Goal: Information Seeking & Learning: Find specific fact

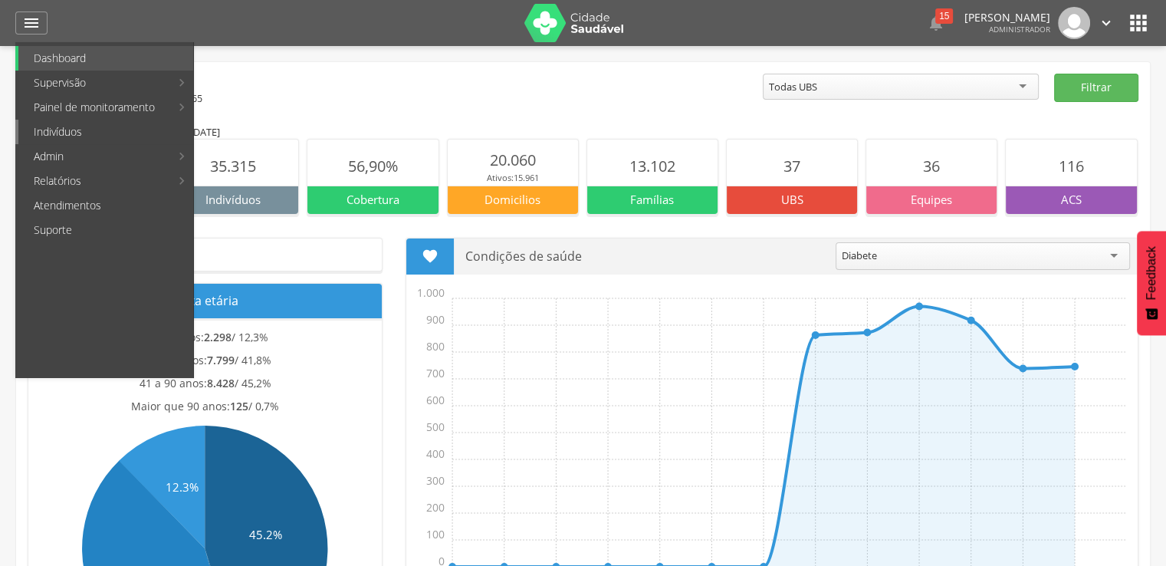
click at [70, 140] on link "Indivíduos" at bounding box center [105, 132] width 175 height 25
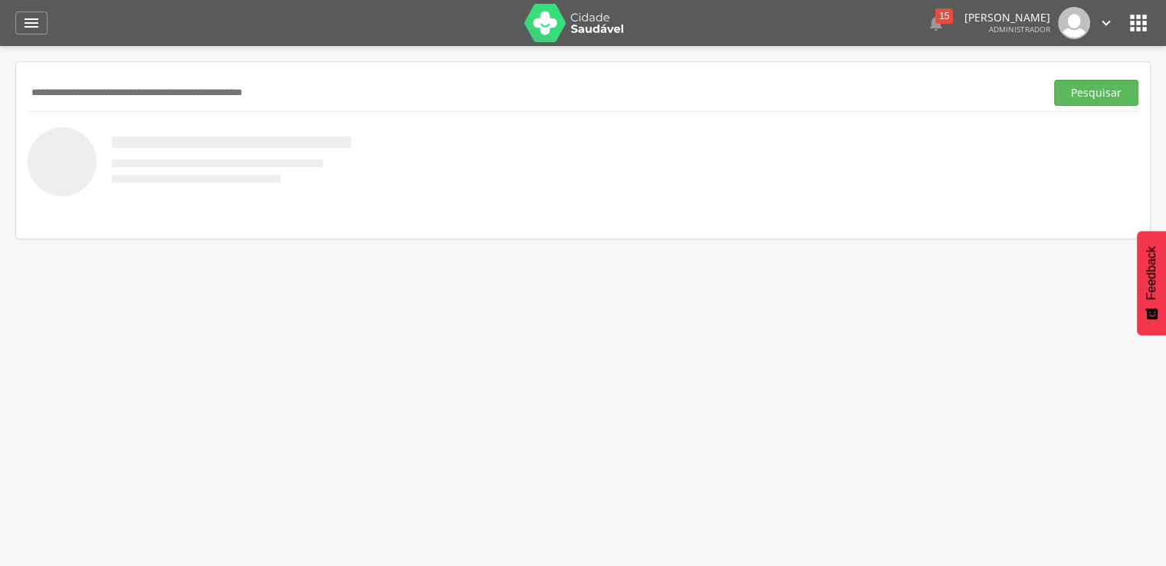
click at [179, 98] on input "text" at bounding box center [534, 93] width 1012 height 26
type input "********"
click at [1055, 80] on button "Pesquisar" at bounding box center [1097, 93] width 84 height 26
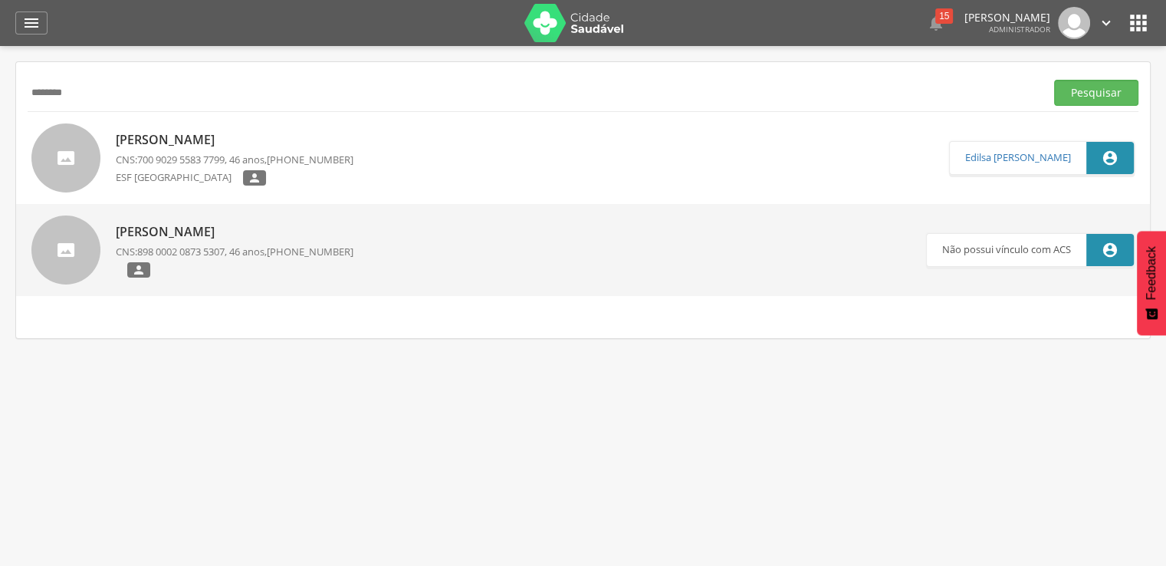
click at [240, 240] on div "Janciney dos Santos CNS: 898 0002 0873 5307 , 46 anos, [PHONE_NUMBER] " at bounding box center [235, 251] width 238 height 64
type input "**********"
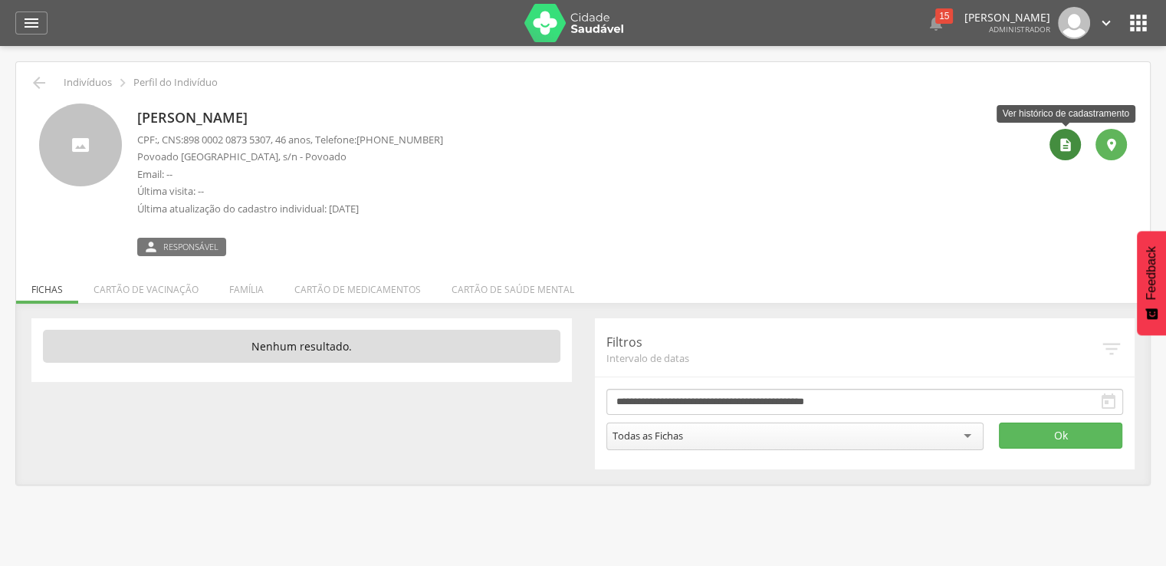
click at [1067, 149] on icon "" at bounding box center [1065, 144] width 15 height 15
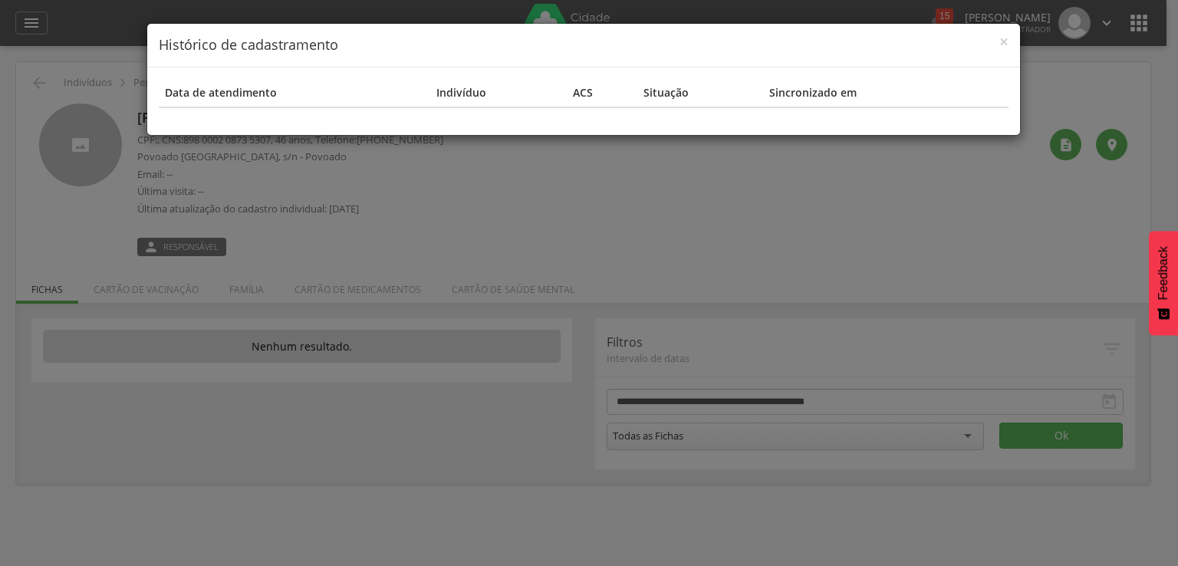
click at [1011, 185] on div "× Histórico de cadastramento Data de atendimento Indivíduo ACS Situação Sincron…" at bounding box center [589, 283] width 1178 height 566
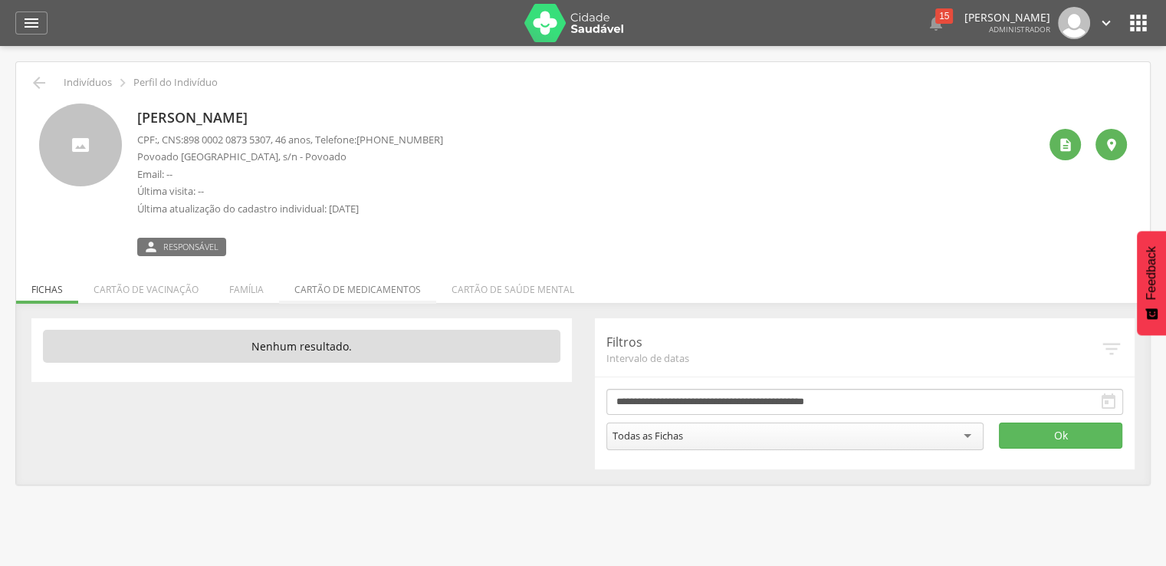
click at [279, 285] on li "Cartão de medicamentos" at bounding box center [357, 286] width 157 height 36
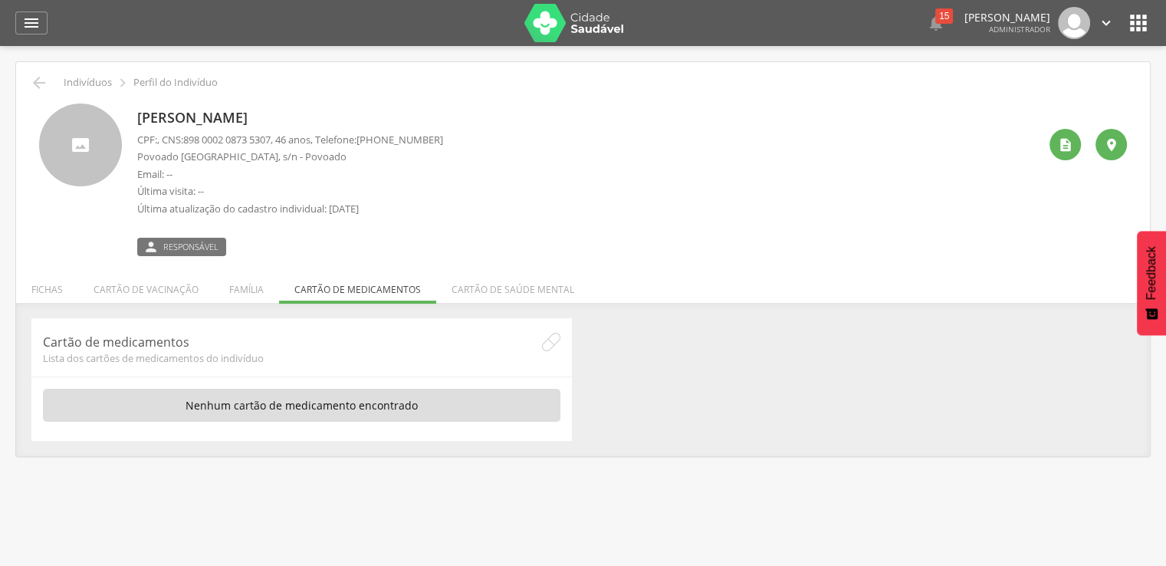
click at [277, 291] on ul "Fichas Cartão de vacinação Família Cartão de medicamentos Cartão de saúde mental" at bounding box center [583, 289] width 1134 height 13
click at [229, 291] on li "Família" at bounding box center [246, 286] width 65 height 36
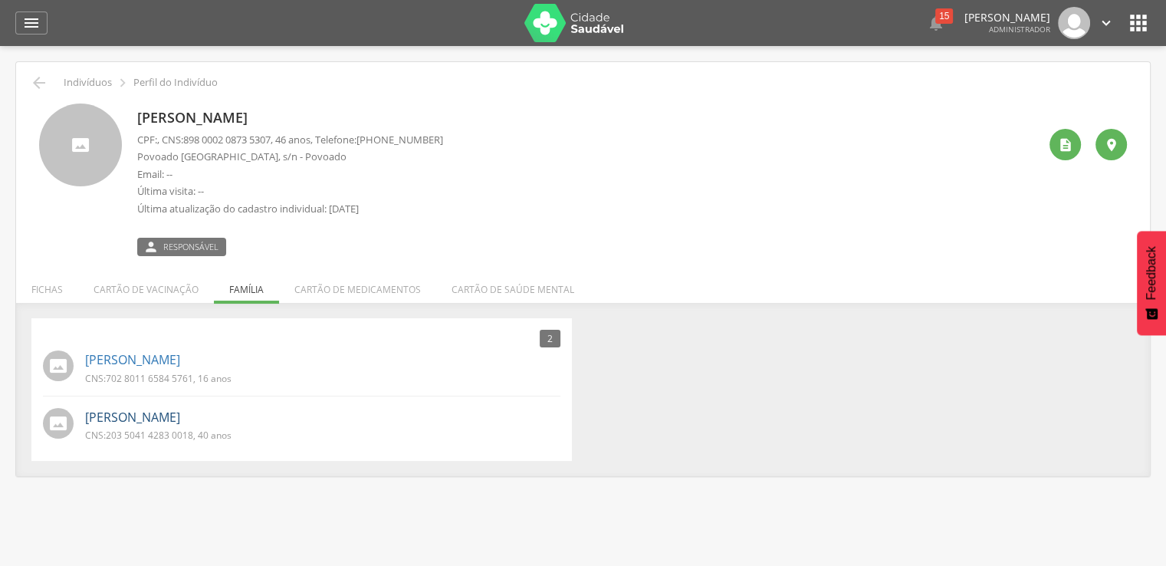
click at [180, 410] on link "[PERSON_NAME]" at bounding box center [132, 418] width 95 height 18
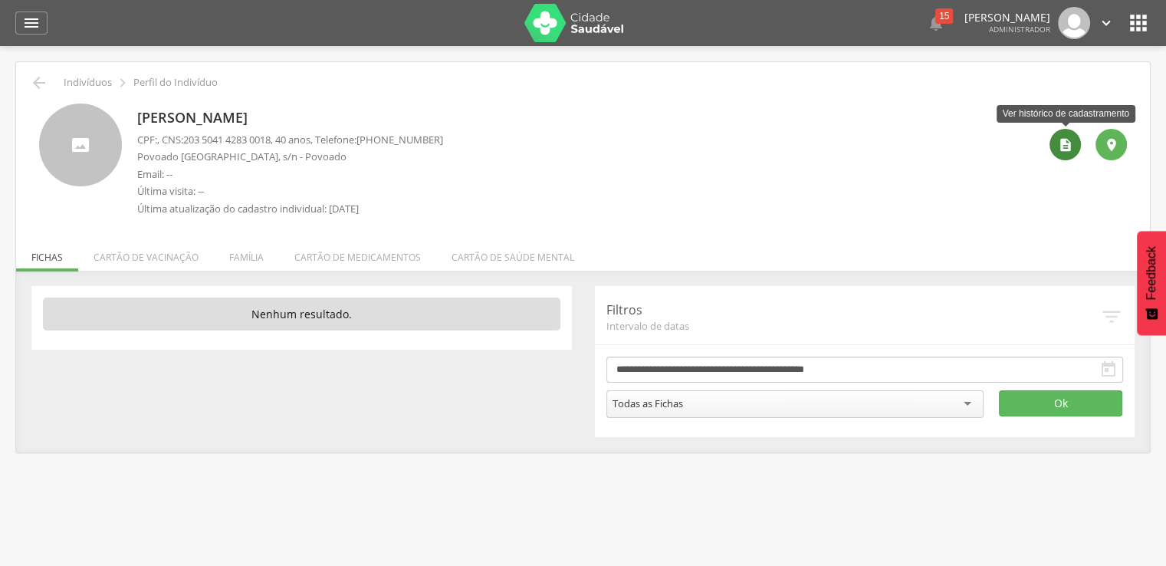
click at [1051, 145] on div "" at bounding box center [1065, 144] width 31 height 31
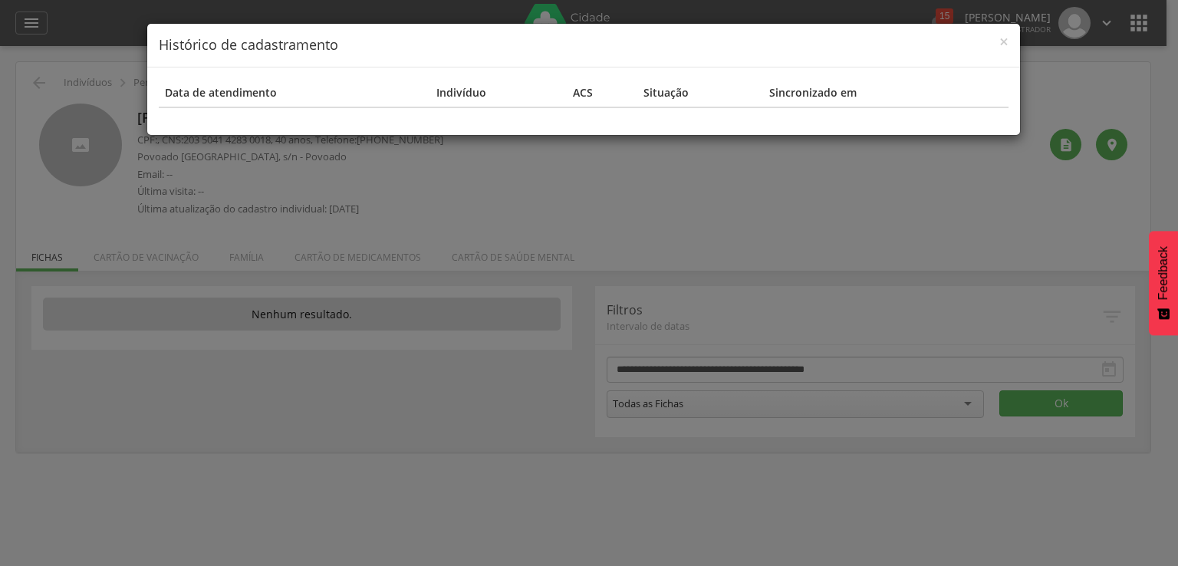
click at [999, 173] on div "× Histórico de cadastramento Data de atendimento Indivíduo ACS Situação Sincron…" at bounding box center [589, 283] width 1178 height 566
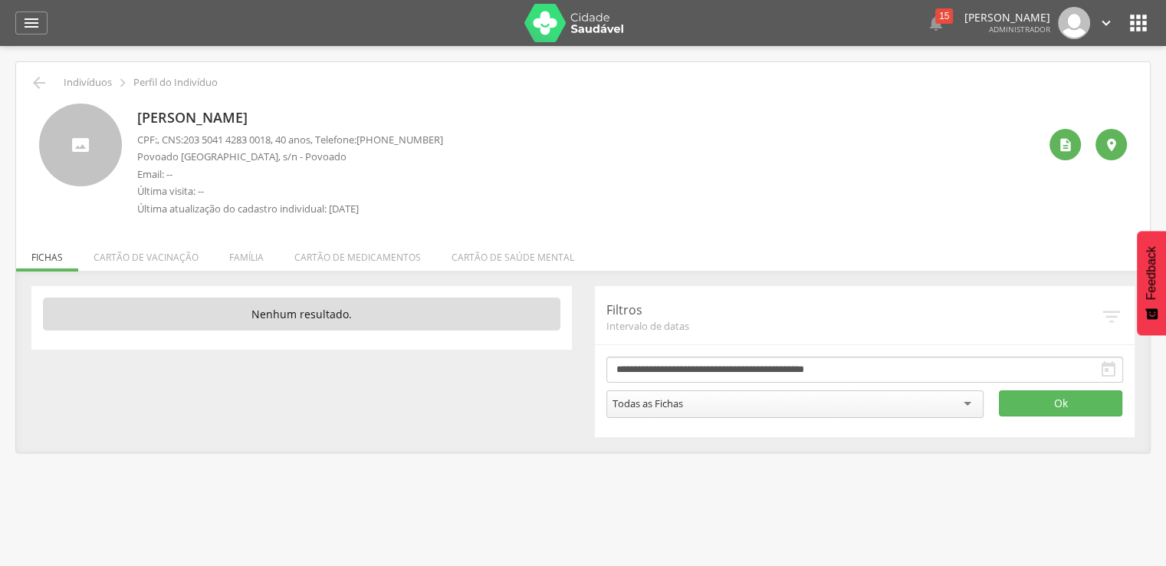
click at [28, 90] on div " Indivíduos  Perfil do Indivíduo" at bounding box center [583, 83] width 1111 height 18
click at [35, 85] on icon "" at bounding box center [39, 83] width 18 height 18
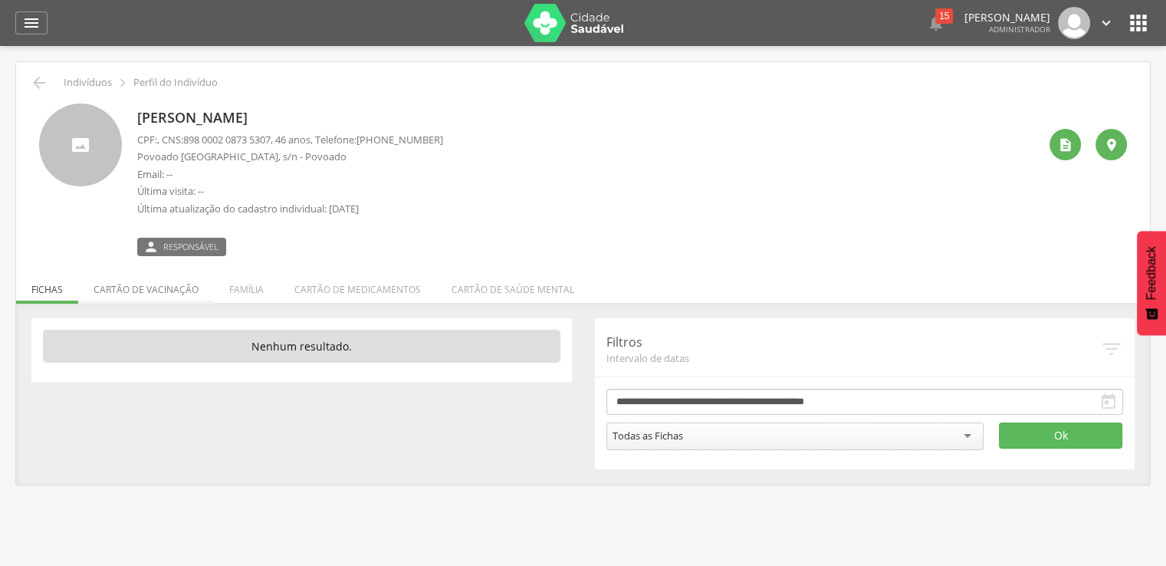
click at [130, 288] on li "Cartão de vacinação" at bounding box center [146, 286] width 136 height 36
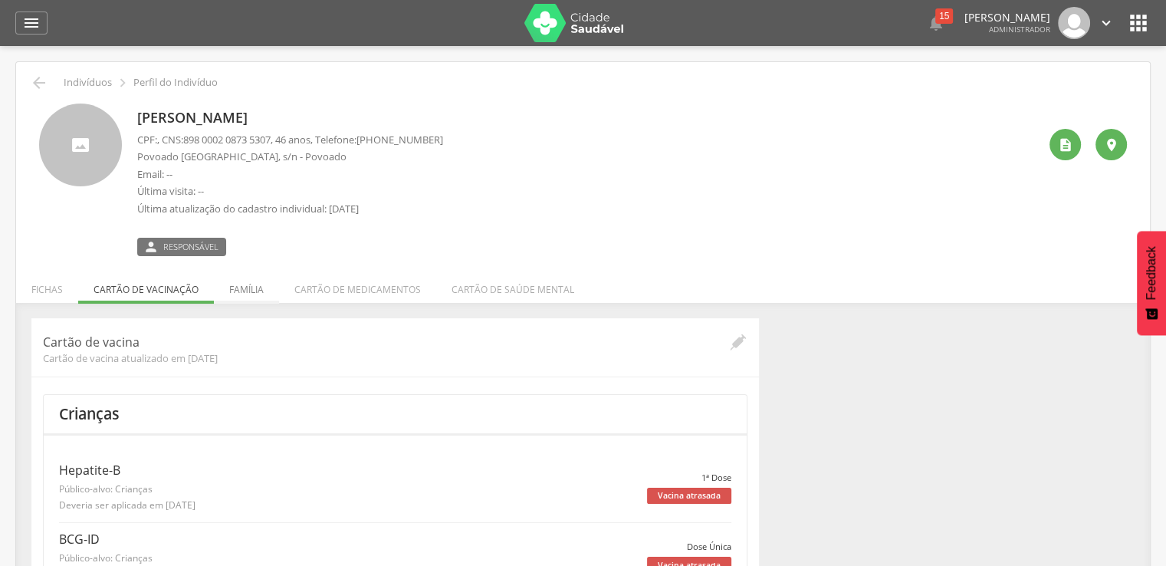
click at [273, 292] on li "Família" at bounding box center [246, 286] width 65 height 36
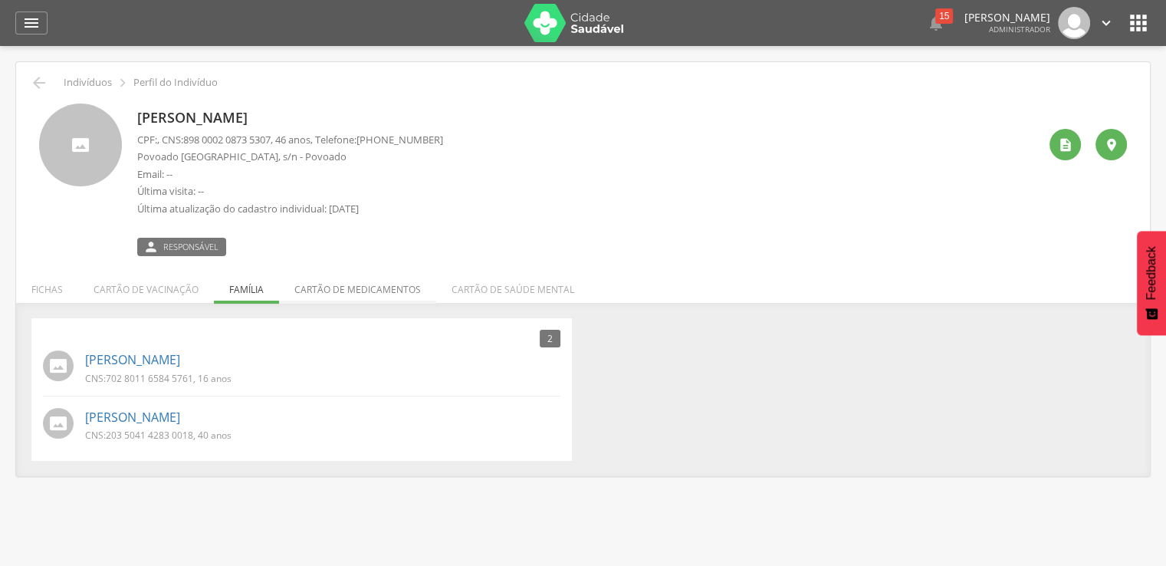
click at [334, 287] on li "Cartão de medicamentos" at bounding box center [357, 286] width 157 height 36
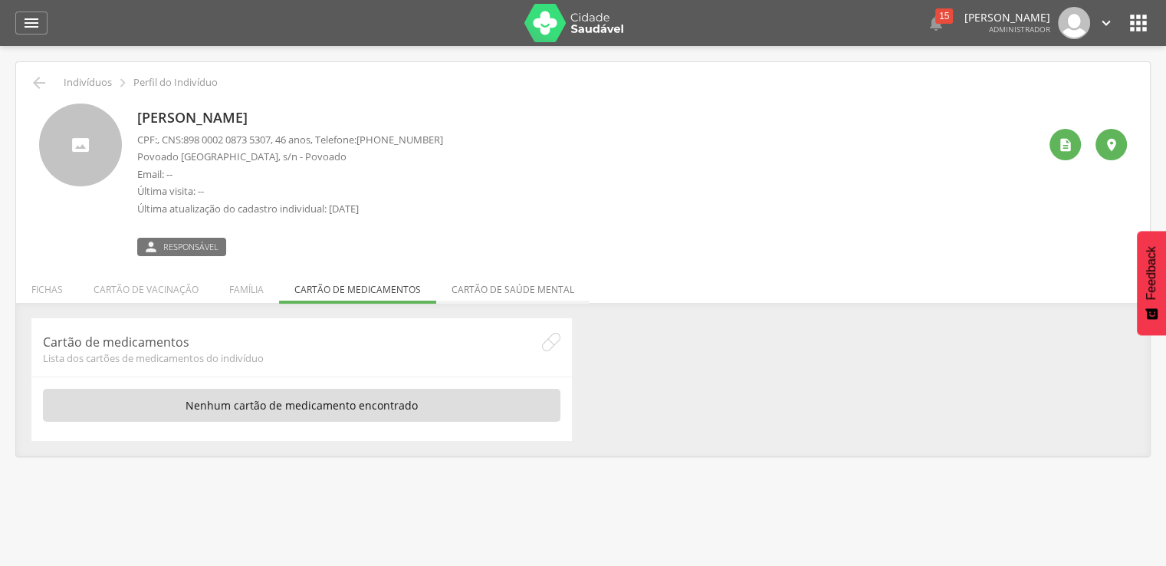
click at [512, 283] on li "Cartão de saúde mental" at bounding box center [512, 286] width 153 height 36
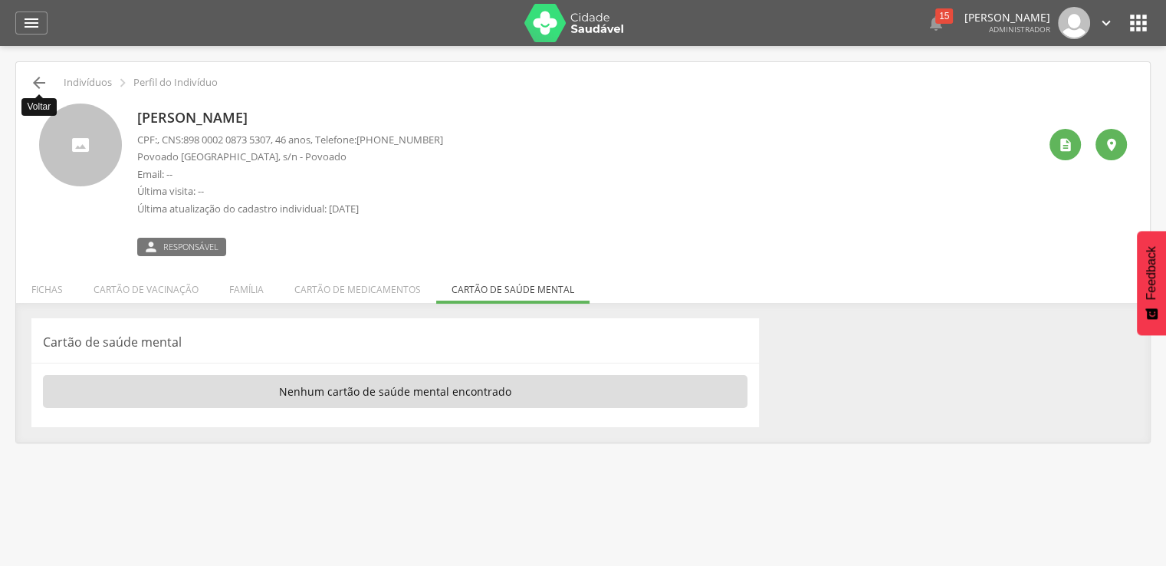
click at [31, 80] on icon "" at bounding box center [39, 83] width 18 height 18
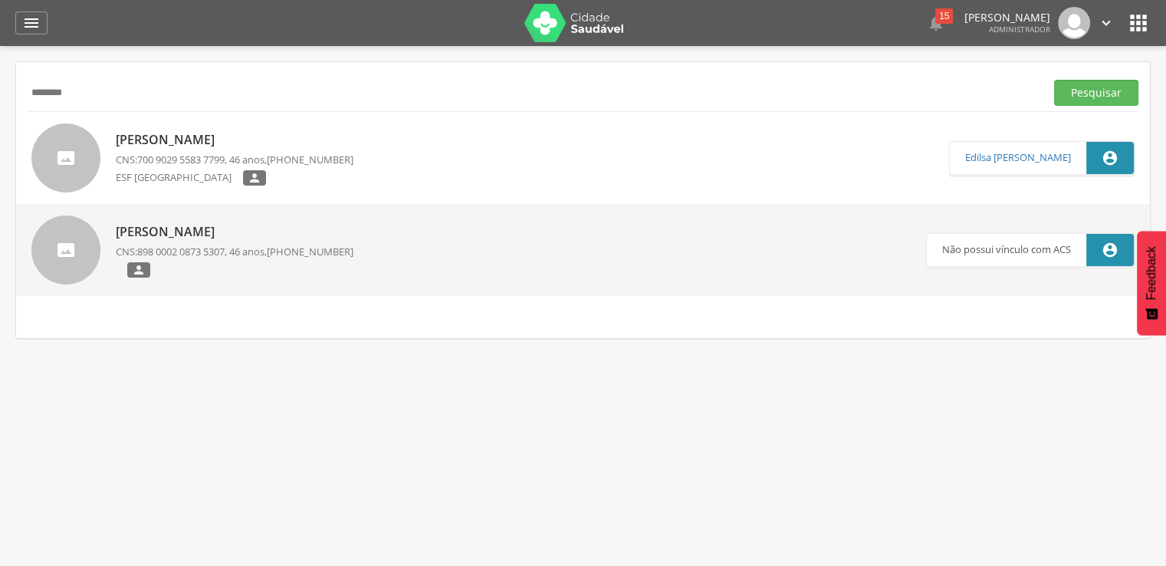
click at [250, 146] on p "[PERSON_NAME]" at bounding box center [235, 140] width 238 height 18
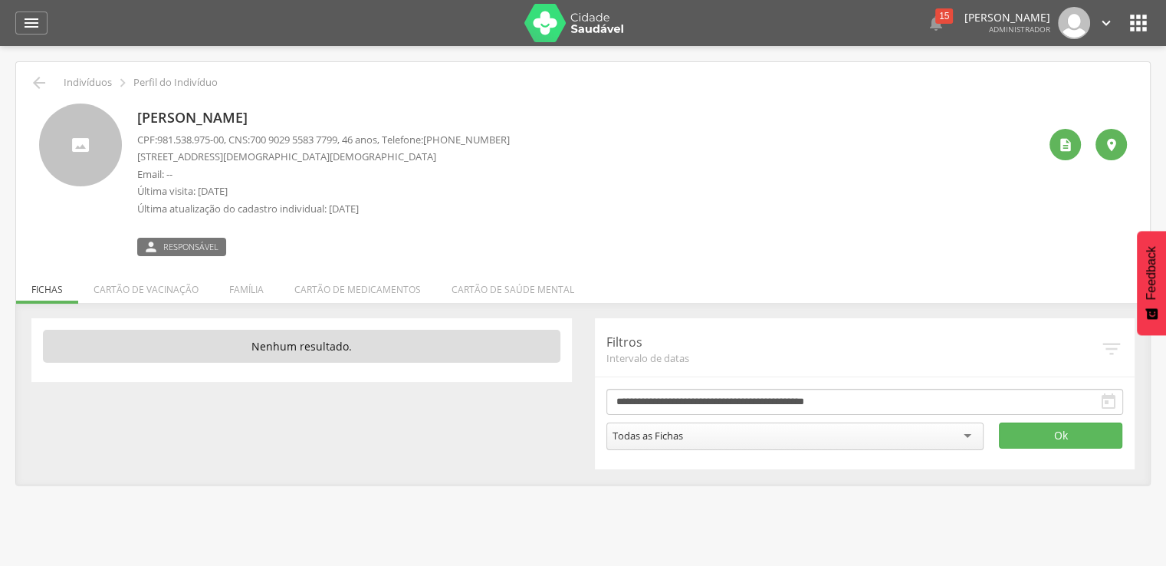
drag, startPoint x: 252, startPoint y: 111, endPoint x: 132, endPoint y: 112, distance: 119.6
click at [132, 112] on div "[PERSON_NAME] CPF: 981.538.975-00 , CNS: [PHONE_NUMBER] , 46 anos, Telefone: [P…" at bounding box center [583, 180] width 1088 height 153
copy p "[PERSON_NAME]"
click at [314, 167] on p "Email: --" at bounding box center [323, 174] width 373 height 15
drag, startPoint x: 262, startPoint y: 137, endPoint x: 352, endPoint y: 137, distance: 89.7
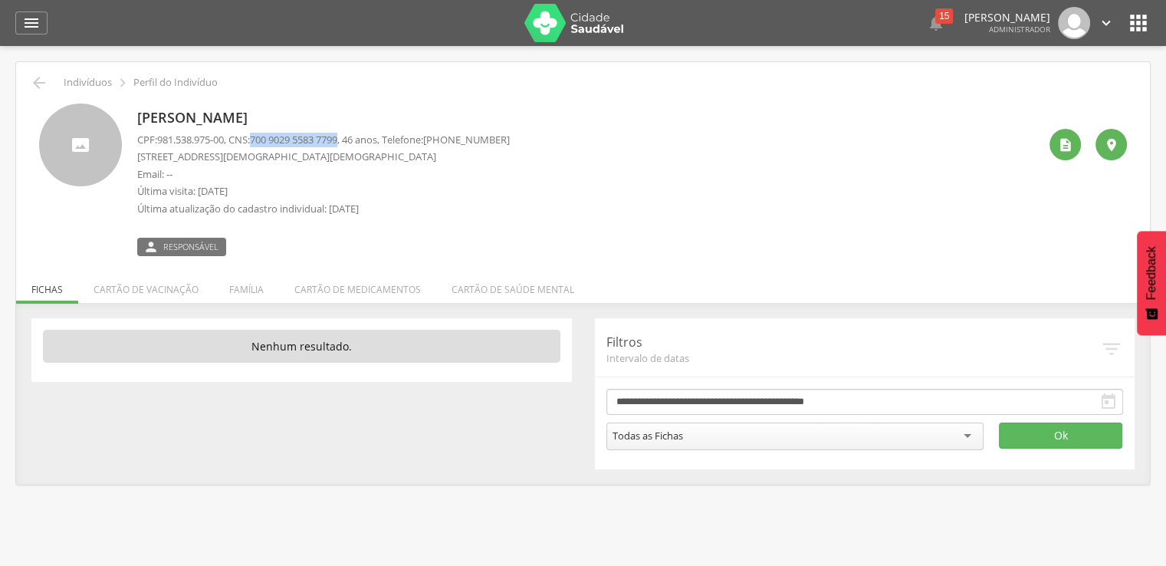
click at [337, 137] on span "700 9029 5583 7799" at bounding box center [293, 140] width 87 height 14
copy span "700 9029 5583 7799"
click at [344, 169] on p "Email: --" at bounding box center [323, 174] width 373 height 15
drag, startPoint x: 229, startPoint y: 141, endPoint x: 160, endPoint y: 140, distance: 69.0
click at [160, 140] on span "981.538.975-00" at bounding box center [190, 140] width 67 height 14
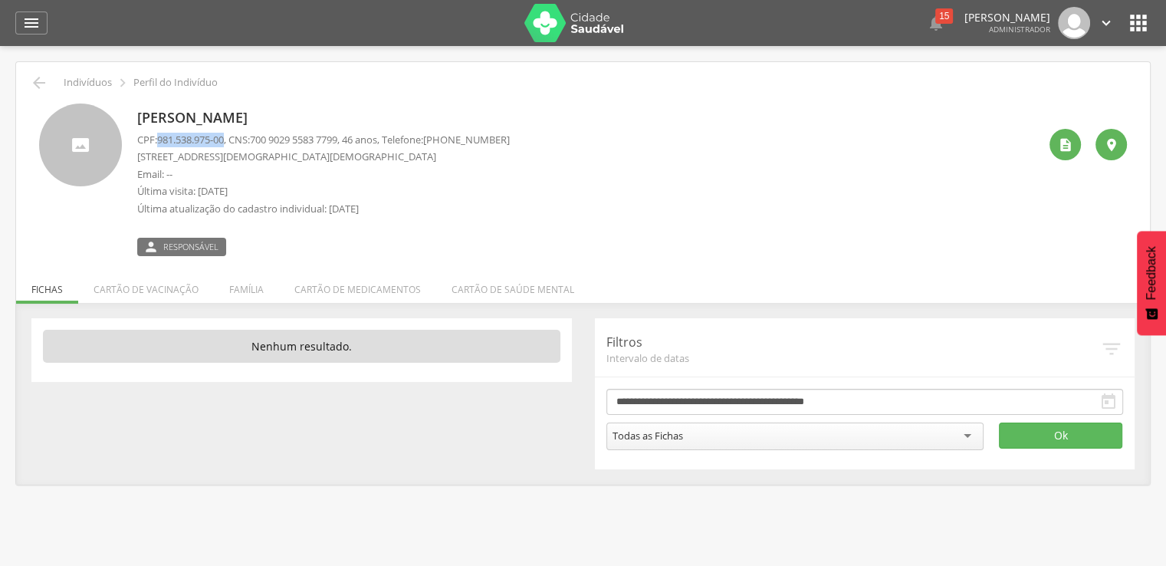
copy span "981.538.975-00"
click at [282, 104] on div "[PERSON_NAME] CPF: 981.538.975-00 , CNS: [PHONE_NUMBER] , 46 anos, Telefone: [P…" at bounding box center [323, 180] width 373 height 153
drag, startPoint x: 321, startPoint y: 127, endPoint x: 132, endPoint y: 114, distance: 189.8
click at [132, 114] on div "[PERSON_NAME] CPF: 981.538.975-00 , CNS: [PHONE_NUMBER] , 46 anos, Telefone: [P…" at bounding box center [583, 180] width 1088 height 153
copy p "[PERSON_NAME]"
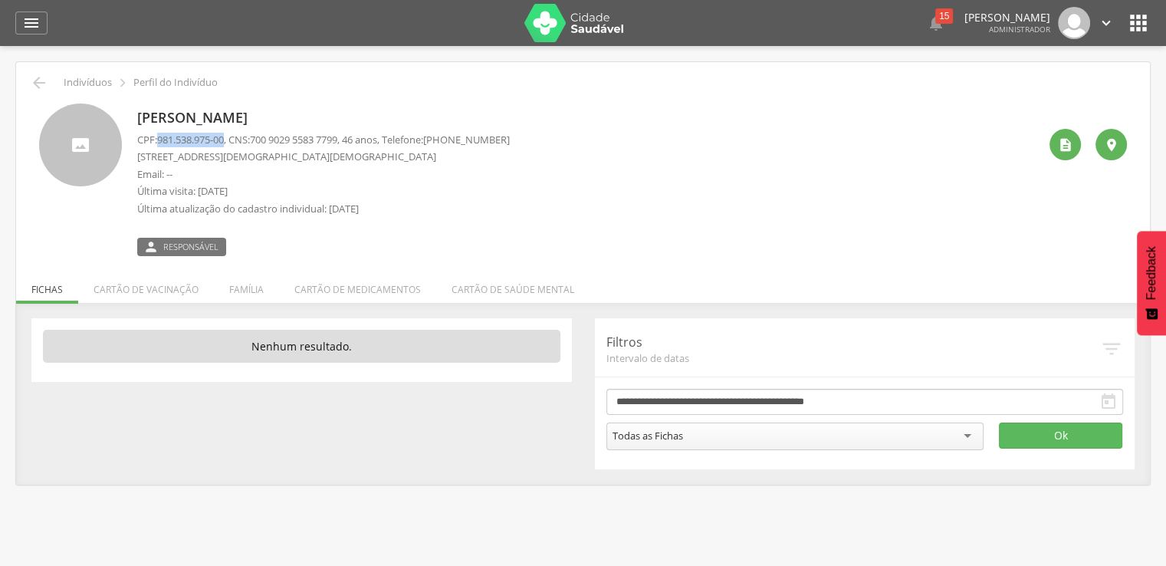
drag, startPoint x: 159, startPoint y: 139, endPoint x: 230, endPoint y: 139, distance: 71.3
click at [230, 139] on p "CPF: 981.538.975-00 , CNS: [PHONE_NUMBER] , 46 anos, Telefone: [PHONE_NUMBER]" at bounding box center [323, 140] width 373 height 15
copy span "981.538.975-00"
